Goal: Find specific page/section: Find specific page/section

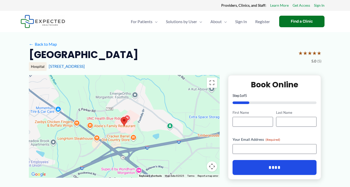
click at [121, 117] on area at bounding box center [121, 117] width 0 height 0
click at [211, 84] on button "Toggle fullscreen view" at bounding box center [212, 83] width 10 height 10
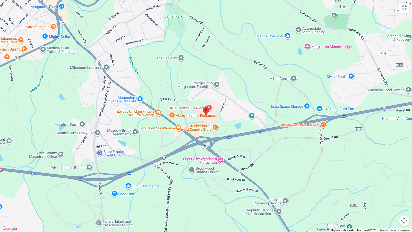
click at [350, 187] on button "Map camera controls" at bounding box center [404, 220] width 10 height 10
click at [350, 187] on button "Move up" at bounding box center [378, 194] width 10 height 10
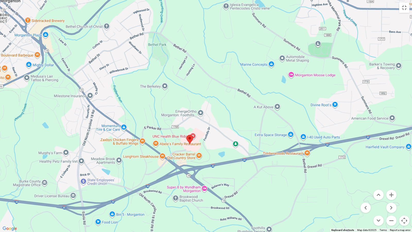
drag, startPoint x: 259, startPoint y: 214, endPoint x: 243, endPoint y: 125, distance: 90.2
click at [243, 125] on div at bounding box center [206, 116] width 412 height 232
click at [350, 187] on button "Move up" at bounding box center [378, 194] width 10 height 10
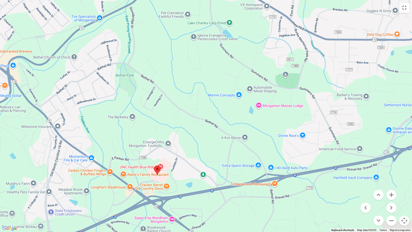
drag, startPoint x: 258, startPoint y: 179, endPoint x: 225, endPoint y: 90, distance: 94.9
click at [225, 90] on div at bounding box center [206, 116] width 412 height 232
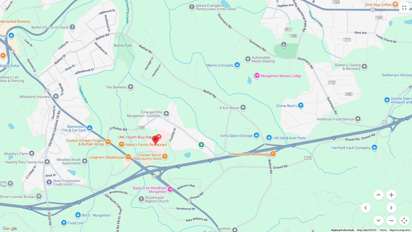
drag, startPoint x: 211, startPoint y: 147, endPoint x: 209, endPoint y: 116, distance: 31.2
click at [209, 116] on div at bounding box center [206, 116] width 412 height 232
click at [350, 187] on button "Move up" at bounding box center [378, 194] width 10 height 10
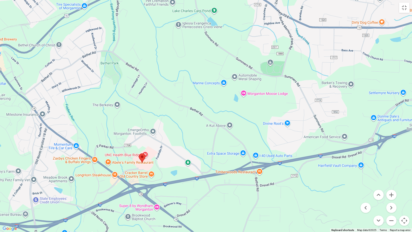
drag, startPoint x: 253, startPoint y: 212, endPoint x: 241, endPoint y: 111, distance: 101.9
click at [241, 111] on div at bounding box center [206, 116] width 412 height 232
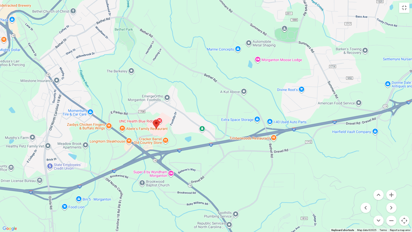
drag, startPoint x: 187, startPoint y: 199, endPoint x: 198, endPoint y: 168, distance: 33.1
click at [198, 168] on div at bounding box center [206, 116] width 412 height 232
click at [153, 119] on area at bounding box center [153, 119] width 0 height 0
click at [350, 187] on button "Zoom in" at bounding box center [391, 194] width 10 height 10
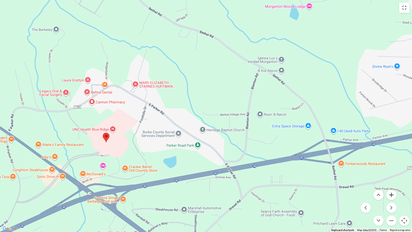
click at [350, 187] on button "Zoom in" at bounding box center [391, 194] width 10 height 10
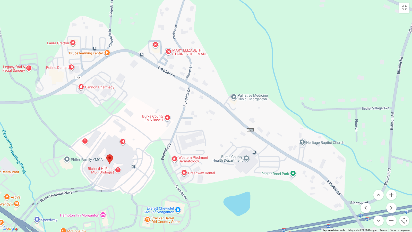
drag, startPoint x: 112, startPoint y: 164, endPoint x: 217, endPoint y: 159, distance: 104.9
click at [217, 159] on div at bounding box center [206, 116] width 412 height 232
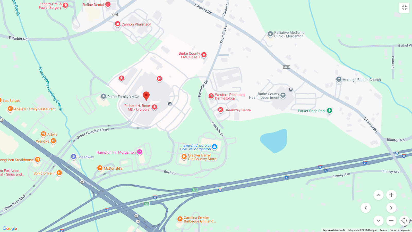
drag, startPoint x: 161, startPoint y: 196, endPoint x: 198, endPoint y: 133, distance: 73.2
click at [198, 133] on div at bounding box center [206, 116] width 412 height 232
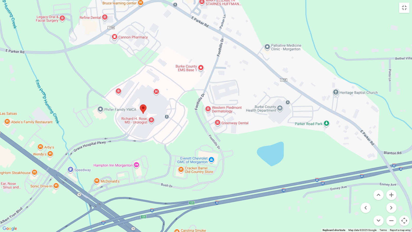
drag, startPoint x: 233, startPoint y: 171, endPoint x: 230, endPoint y: 183, distance: 12.7
click at [230, 183] on div at bounding box center [206, 116] width 412 height 232
click at [350, 187] on button "Zoom in" at bounding box center [391, 194] width 10 height 10
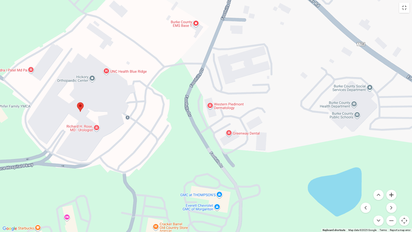
click at [350, 187] on button "Zoom in" at bounding box center [391, 194] width 10 height 10
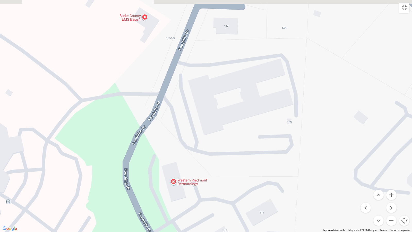
drag, startPoint x: 235, startPoint y: 138, endPoint x: 240, endPoint y: 149, distance: 11.7
click at [198, 187] on div at bounding box center [206, 116] width 412 height 232
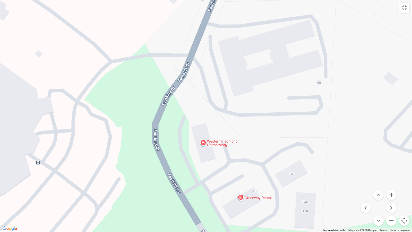
drag, startPoint x: 237, startPoint y: 168, endPoint x: 278, endPoint y: 96, distance: 83.1
click at [278, 95] on div at bounding box center [206, 116] width 412 height 232
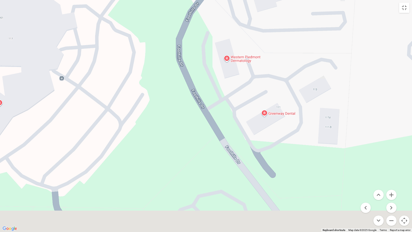
drag, startPoint x: 279, startPoint y: 166, endPoint x: 304, endPoint y: 87, distance: 83.0
click at [301, 85] on div at bounding box center [206, 116] width 412 height 232
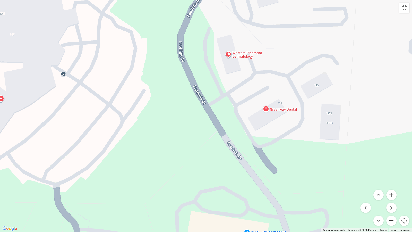
click at [350, 187] on button "Zoom out" at bounding box center [391, 220] width 10 height 10
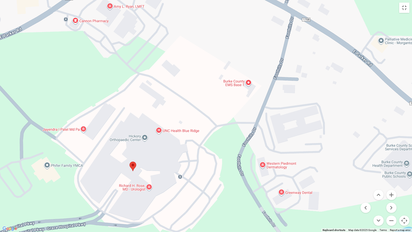
drag, startPoint x: 121, startPoint y: 88, endPoint x: 168, endPoint y: 170, distance: 94.4
click at [168, 170] on div at bounding box center [206, 116] width 412 height 232
click at [350, 187] on button "Zoom in" at bounding box center [391, 194] width 10 height 10
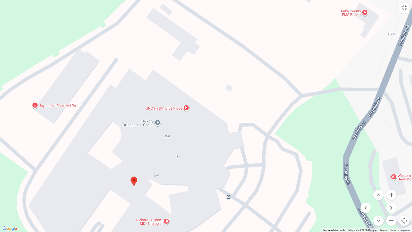
drag, startPoint x: 132, startPoint y: 182, endPoint x: 206, endPoint y: 141, distance: 84.6
click at [206, 141] on div at bounding box center [206, 116] width 412 height 232
click at [350, 187] on button "Zoom in" at bounding box center [391, 194] width 10 height 10
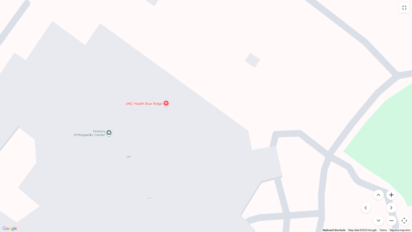
click at [350, 187] on button "Zoom in" at bounding box center [391, 194] width 10 height 10
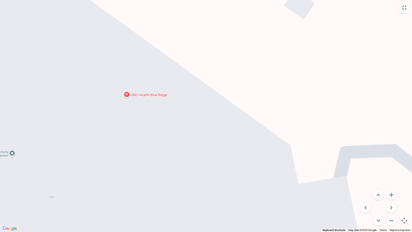
click at [138, 93] on div at bounding box center [206, 116] width 412 height 232
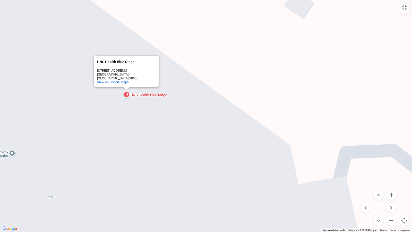
click at [126, 94] on div "UNC Health Blue Ridge UNC Health [GEOGRAPHIC_DATA] [STREET_ADDRESS] View on Goo…" at bounding box center [206, 116] width 412 height 232
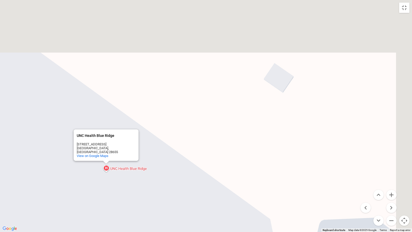
drag, startPoint x: 324, startPoint y: 65, endPoint x: 305, endPoint y: 155, distance: 92.2
click at [305, 155] on div "UNC Health Blue Ridge UNC Health [GEOGRAPHIC_DATA] [STREET_ADDRESS] View on Goo…" at bounding box center [206, 116] width 412 height 232
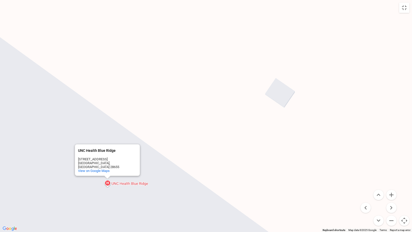
click at [350, 5] on div "UNC Health Blue Ridge UNC Health [GEOGRAPHIC_DATA] [STREET_ADDRESS] View on Goo…" at bounding box center [206, 116] width 412 height 232
click at [350, 8] on button "Toggle fullscreen view" at bounding box center [404, 8] width 10 height 10
